Goal: Find specific page/section: Find specific page/section

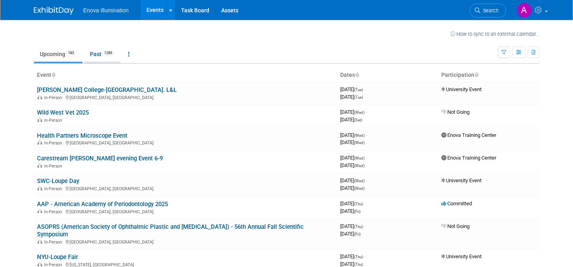
click at [95, 55] on link "Past 1286" at bounding box center [102, 54] width 37 height 15
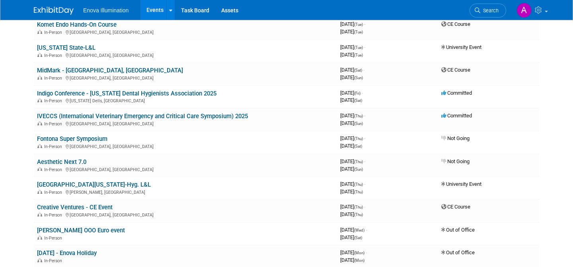
scroll to position [2312, 0]
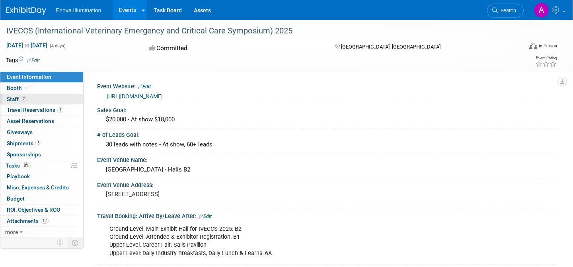
click at [24, 101] on span "2" at bounding box center [24, 99] width 6 height 6
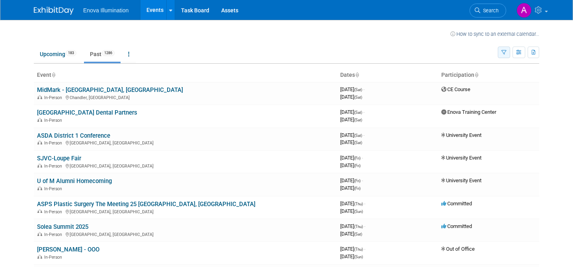
click at [502, 51] on icon "button" at bounding box center [503, 52] width 5 height 5
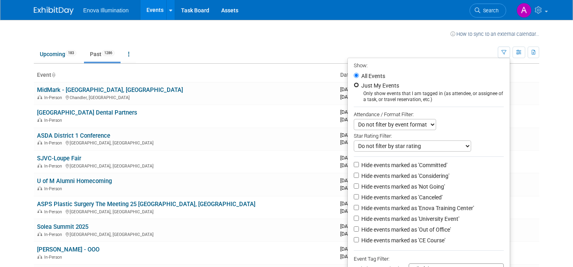
click at [354, 86] on input "Just My Events" at bounding box center [356, 84] width 5 height 5
radio input "true"
click at [255, 45] on td "Upcoming 183 Past 1286 All Events 1469 Past and Upcoming Grouped Annually Event…" at bounding box center [266, 51] width 464 height 26
